Goal: Navigation & Orientation: Find specific page/section

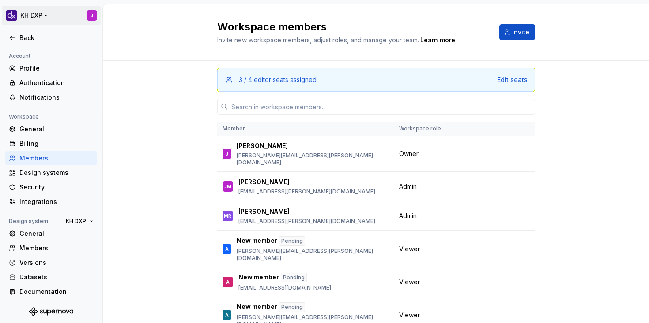
click at [45, 13] on html "KH DXP J Back Account Profile Authentication Notifications Workspace General Bi…" at bounding box center [324, 161] width 649 height 323
click at [73, 61] on div "Sign out" at bounding box center [74, 63] width 109 height 9
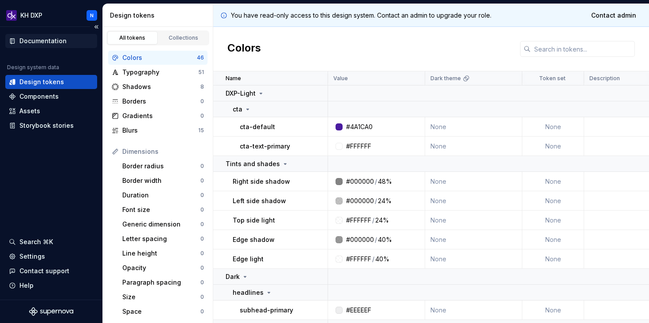
click at [59, 42] on div "Documentation" at bounding box center [42, 41] width 47 height 9
click at [38, 17] on html "KH DXP N Documentation Design system data Design tokens Components Assets Story…" at bounding box center [324, 161] width 649 height 323
